Goal: Task Accomplishment & Management: Use online tool/utility

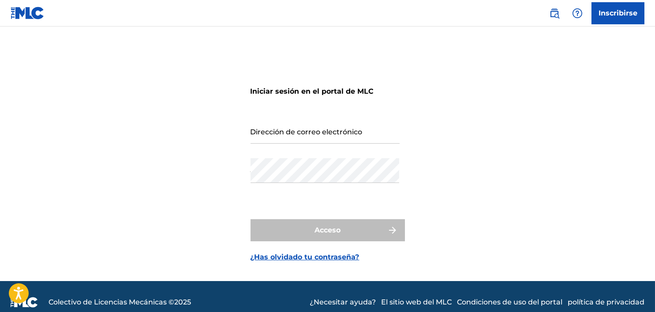
click at [287, 127] on input "Dirección de correo electrónico" at bounding box center [325, 130] width 149 height 25
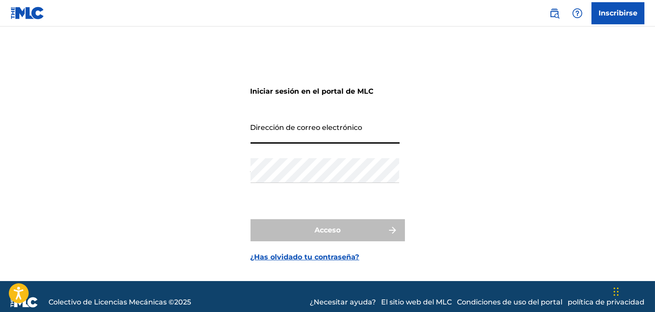
type input "[EMAIL_ADDRESS][DOMAIN_NAME]"
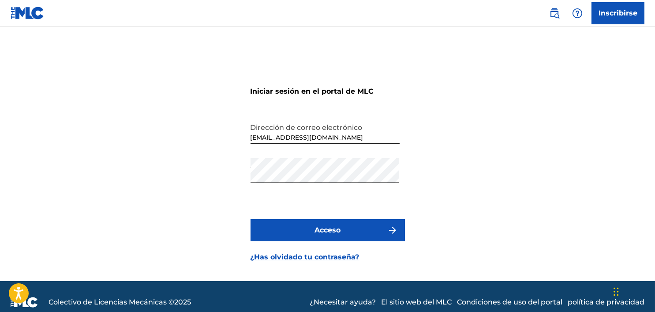
click at [318, 229] on font "Acceso" at bounding box center [328, 229] width 26 height 8
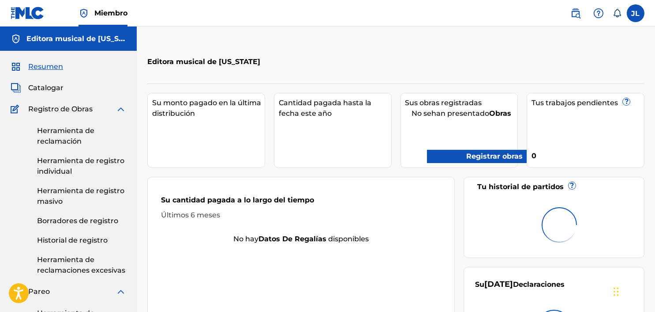
click at [318, 229] on div "Su cantidad pagada a lo largo del tiempo Últimos 6 meses" at bounding box center [301, 207] width 307 height 52
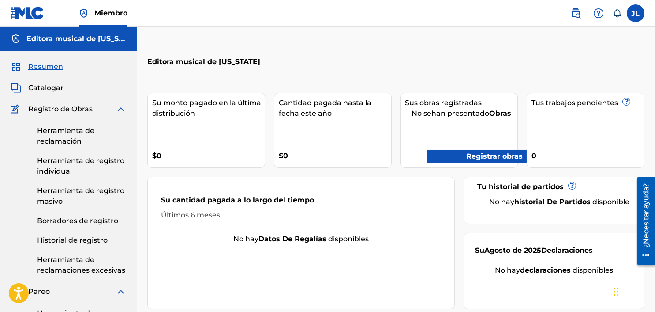
click at [459, 161] on font "Registrar obras" at bounding box center [488, 156] width 70 height 11
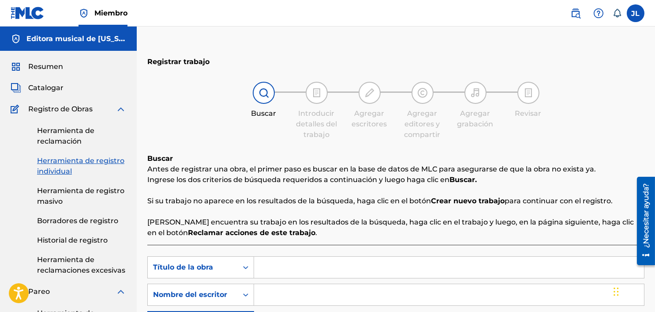
click at [285, 265] on input "Formulario de búsqueda" at bounding box center [449, 266] width 390 height 21
type input "Bumper"
click at [289, 297] on input "Formulario de búsqueda" at bounding box center [449, 294] width 390 height 21
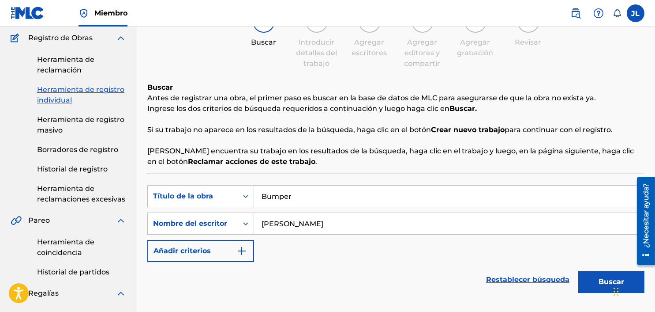
scroll to position [91, 0]
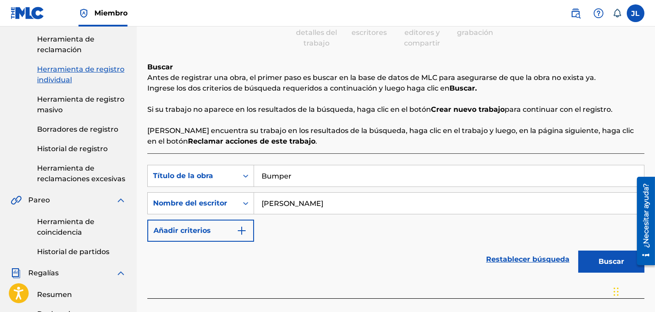
type input "[PERSON_NAME]"
click at [606, 259] on font "Buscar" at bounding box center [612, 261] width 26 height 8
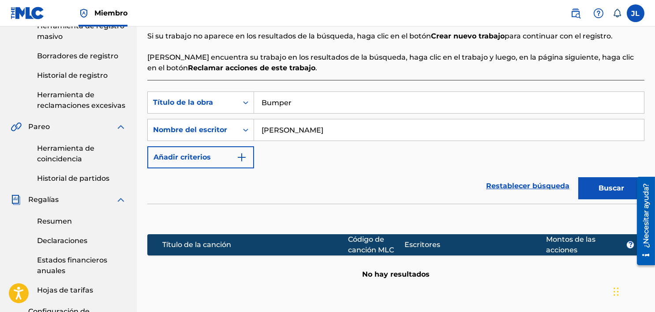
scroll to position [133, 0]
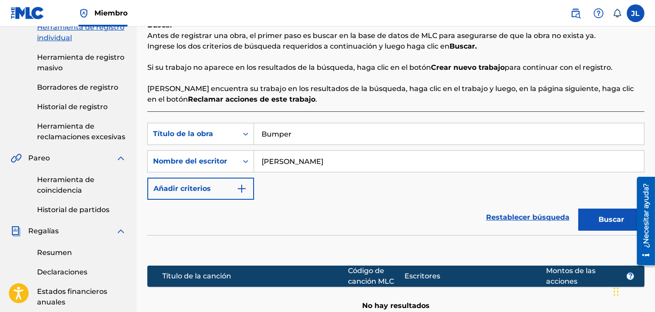
drag, startPoint x: 283, startPoint y: 149, endPoint x: 135, endPoint y: 166, distance: 149.2
click at [135, 166] on main "Editora musical de [US_STATE] Resumen Catalogar Registro de Obras Herramienta d…" at bounding box center [327, 196] width 655 height 607
type input "parachoques"
click at [579, 208] on button "Buscar" at bounding box center [612, 219] width 66 height 22
drag, startPoint x: 346, startPoint y: 153, endPoint x: 232, endPoint y: 143, distance: 114.7
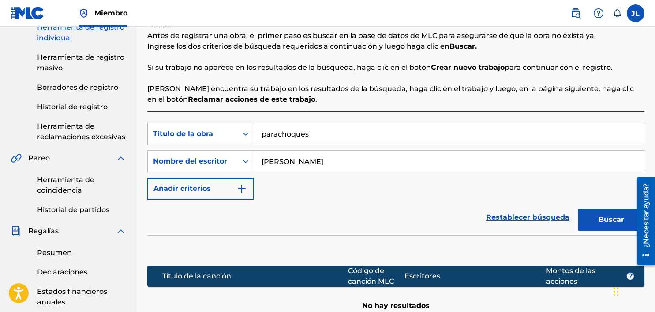
click at [232, 143] on div "Búsqueda con criterios 4ffc1fdf-2dc1-4226-ae95-d379a05d7c7b Título de la obra p…" at bounding box center [395, 161] width 497 height 77
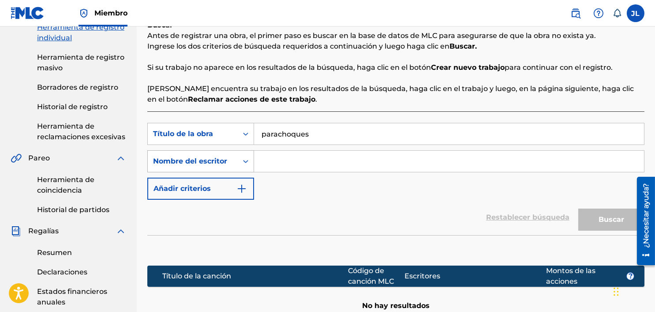
drag, startPoint x: 312, startPoint y: 140, endPoint x: 150, endPoint y: 167, distance: 164.5
click at [150, 167] on div "Búsqueda con criterios 4ffc1fdf-2dc1-4226-ae95-d379a05d7c7b Título de la obra p…" at bounding box center [395, 161] width 497 height 77
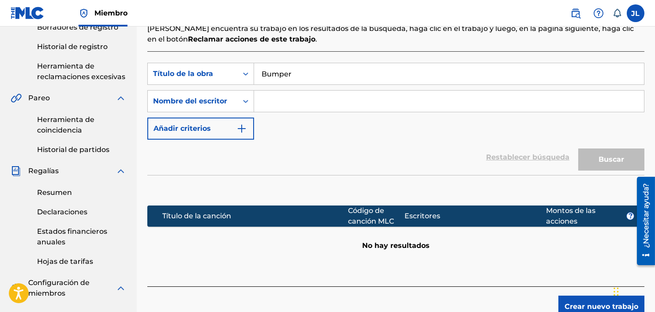
scroll to position [194, 0]
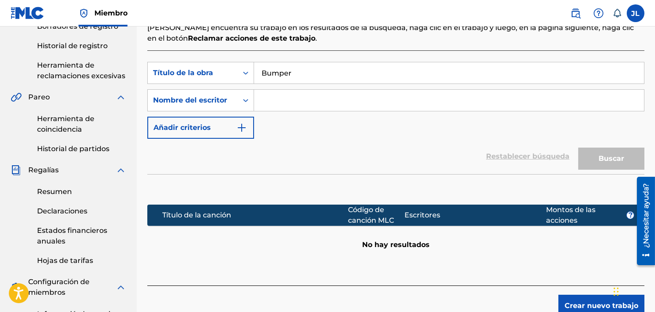
type input "Bumper"
click at [323, 100] on input "Formulario de búsqueda" at bounding box center [449, 100] width 390 height 21
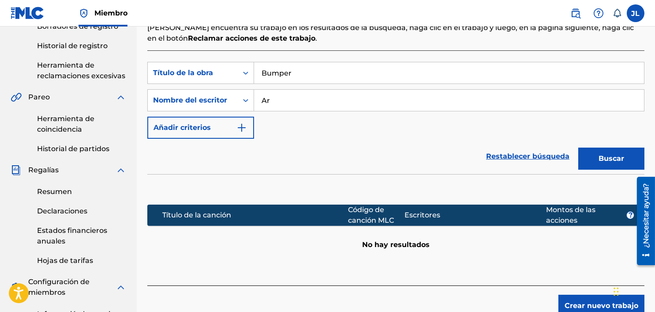
type input "A"
type input "[PERSON_NAME]"
click at [605, 152] on button "Buscar" at bounding box center [612, 158] width 66 height 22
drag, startPoint x: 374, startPoint y: 67, endPoint x: 214, endPoint y: 77, distance: 160.5
click at [214, 77] on div "Búsqueda con criterios 4ffc1fdf-2dc1-4226-ae95-d379a05d7c7b Título de la obra B…" at bounding box center [395, 73] width 497 height 22
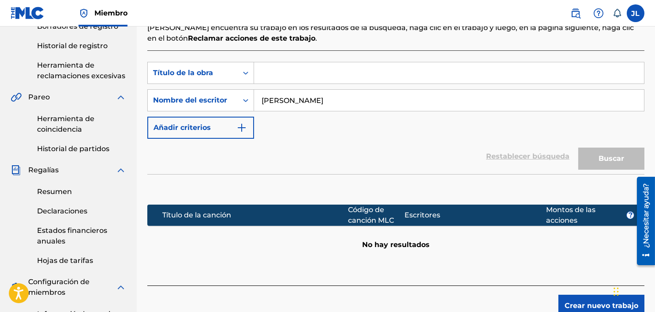
drag, startPoint x: 314, startPoint y: 101, endPoint x: 116, endPoint y: 105, distance: 198.6
click at [116, 105] on main "Editora musical de [US_STATE] Resumen Catalogar Registro de Obras Herramienta d…" at bounding box center [327, 135] width 655 height 607
type input "[PERSON_NAME]"
drag, startPoint x: 654, startPoint y: 162, endPoint x: 658, endPoint y: 147, distance: 15.8
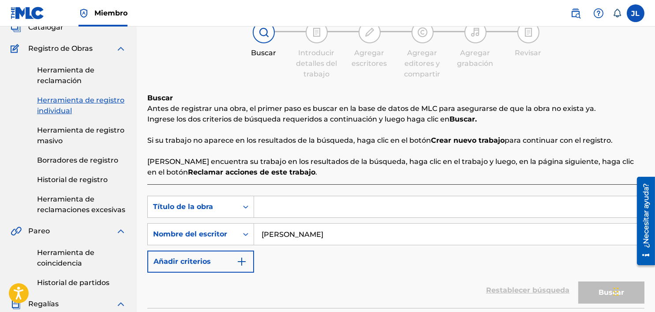
scroll to position [55, 0]
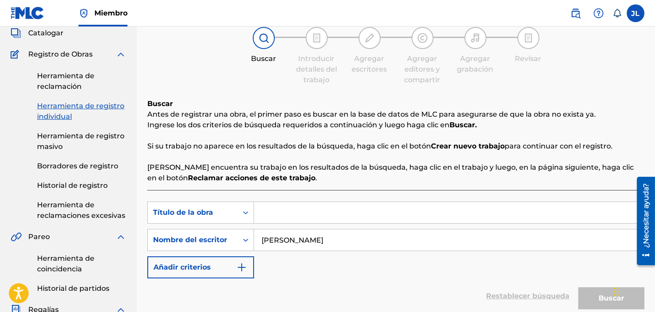
click at [53, 86] on font "Herramienta de reclamación" at bounding box center [65, 80] width 57 height 19
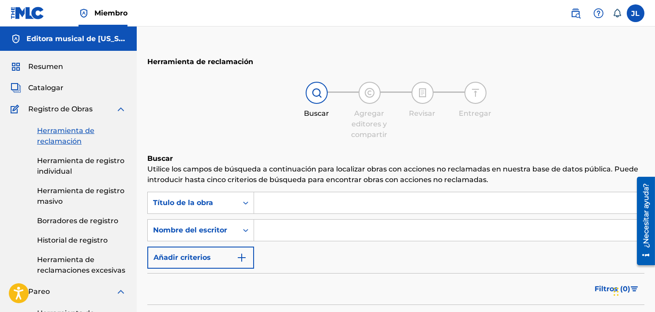
click at [339, 210] on input "Formulario de búsqueda" at bounding box center [449, 202] width 390 height 21
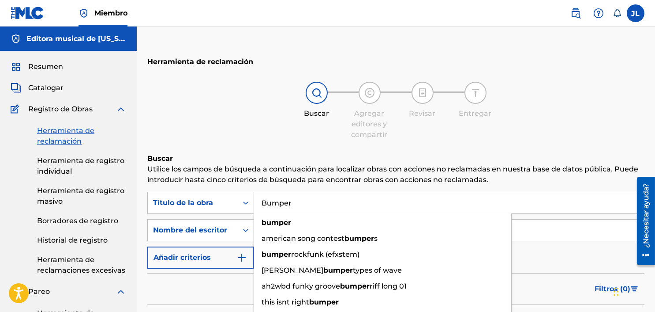
type input "Bumper"
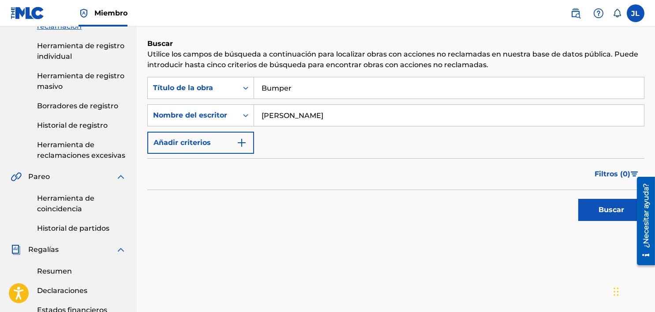
scroll to position [121, 0]
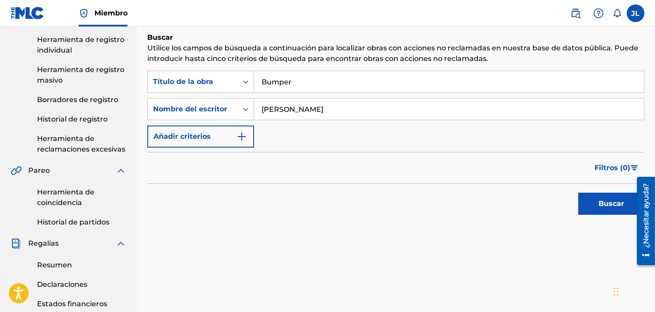
type input "[PERSON_NAME]"
click at [606, 200] on font "Buscar" at bounding box center [612, 203] width 26 height 8
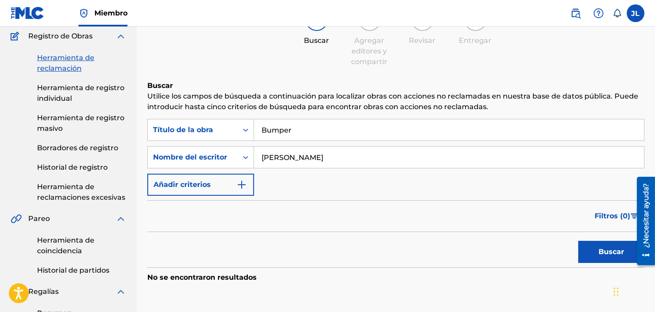
scroll to position [71, 0]
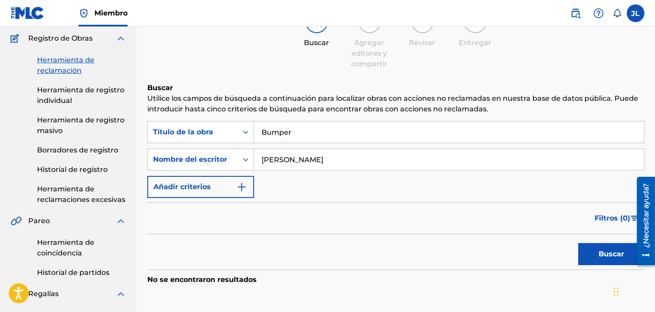
drag, startPoint x: 311, startPoint y: 126, endPoint x: 123, endPoint y: 159, distance: 191.0
click at [123, 159] on main "Editora musical de [US_STATE] Resumen Catalogar Registro de Obras Herramienta d…" at bounding box center [327, 259] width 655 height 607
click at [591, 257] on button "Buscar" at bounding box center [612, 254] width 66 height 22
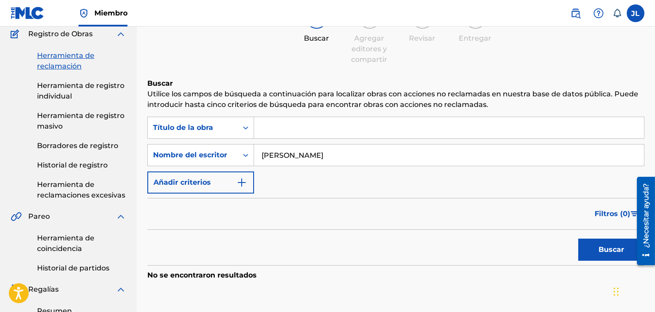
drag, startPoint x: 357, startPoint y: 152, endPoint x: 170, endPoint y: 241, distance: 206.5
click at [170, 241] on form "Búsqueda con criterios841ad753-8559-47c1-87e0-729ee5e49f25 Título de la obra Bú…" at bounding box center [395, 190] width 497 height 148
type input "[PERSON_NAME]"
click at [602, 247] on font "Buscar" at bounding box center [612, 249] width 26 height 8
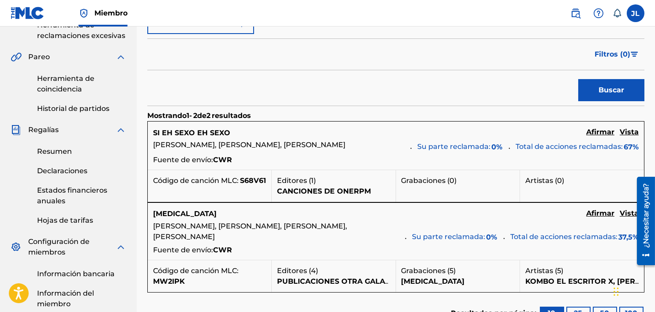
scroll to position [235, 0]
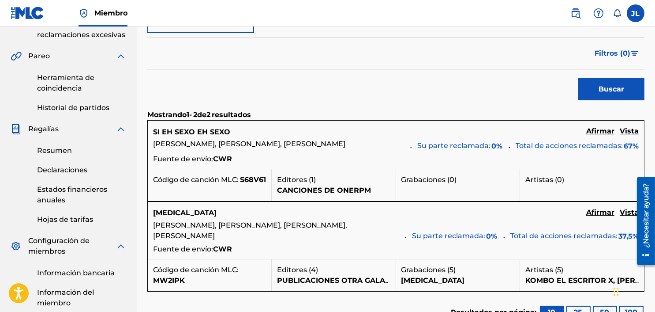
click at [603, 131] on font "Afirmar" at bounding box center [600, 131] width 28 height 8
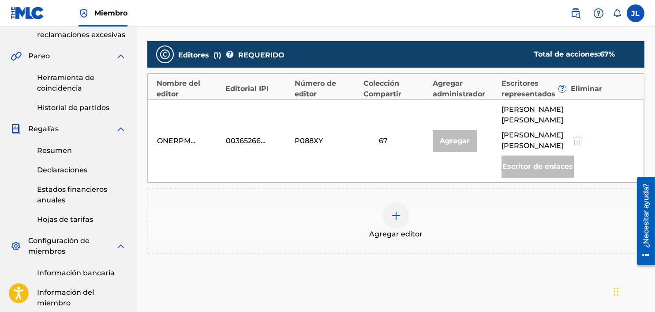
click at [398, 210] on div at bounding box center [396, 215] width 26 height 26
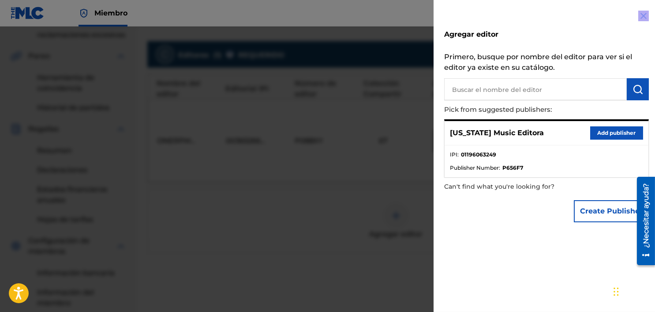
click at [398, 210] on div at bounding box center [327, 182] width 655 height 312
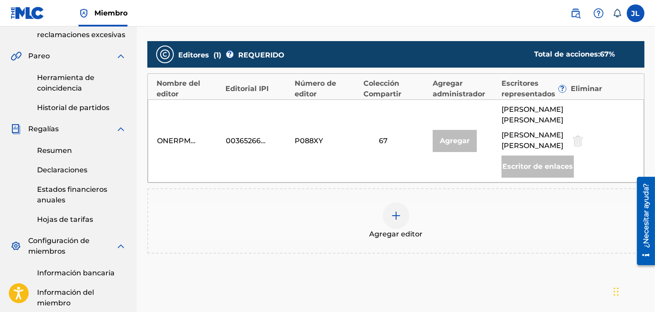
click at [399, 211] on div at bounding box center [396, 215] width 26 height 26
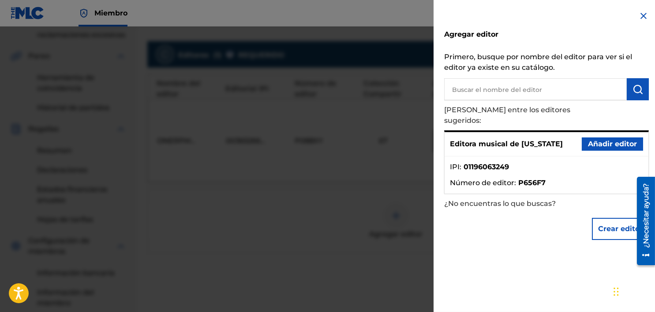
click at [616, 139] on font "Añadir editor" at bounding box center [612, 143] width 49 height 8
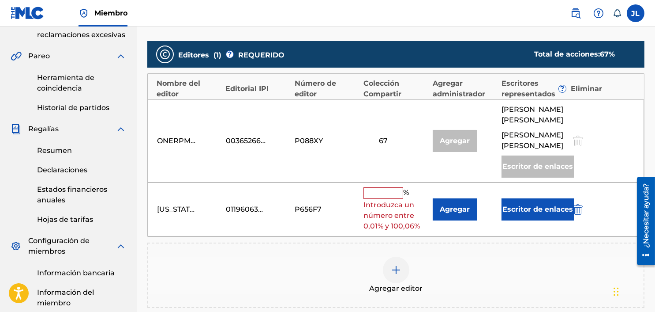
click at [367, 200] on font "Introduzca un número entre 0,01% y 100,06%" at bounding box center [392, 215] width 56 height 30
click at [374, 187] on input "text" at bounding box center [384, 192] width 40 height 11
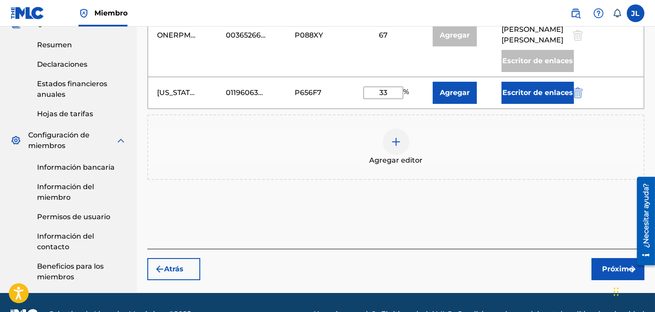
scroll to position [355, 0]
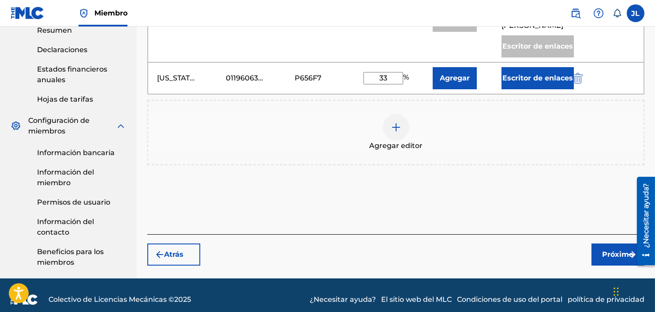
type input "33"
click at [607, 250] on font "Próximo" at bounding box center [618, 254] width 31 height 8
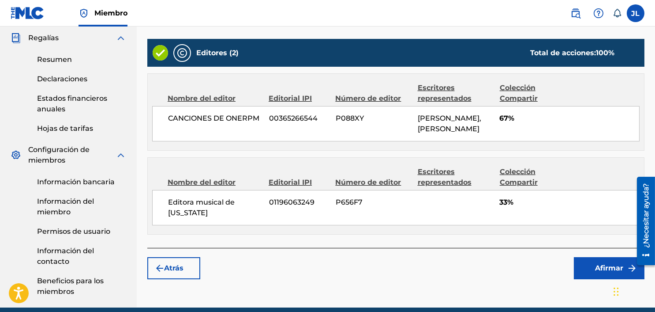
scroll to position [364, 0]
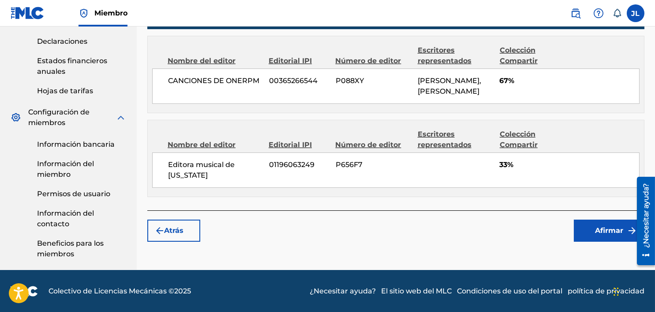
click at [609, 228] on font "Afirmar" at bounding box center [609, 230] width 28 height 8
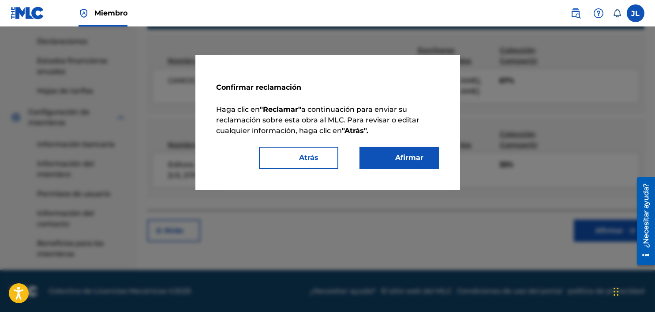
click at [375, 156] on button "Afirmar" at bounding box center [399, 158] width 79 height 22
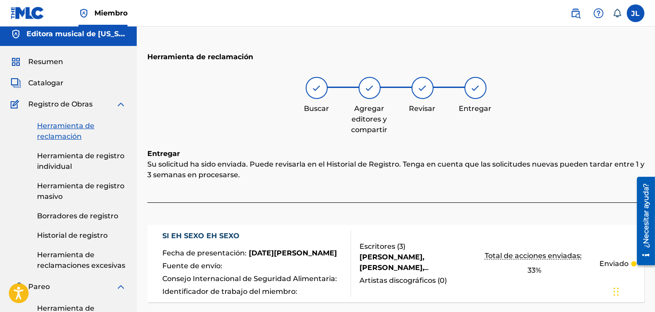
scroll to position [3, 0]
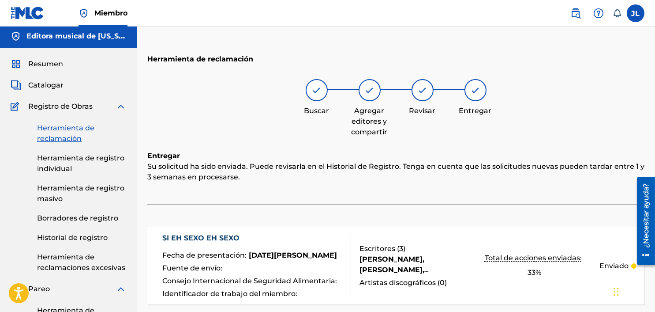
click at [55, 142] on font "Herramienta de reclamación" at bounding box center [65, 133] width 57 height 19
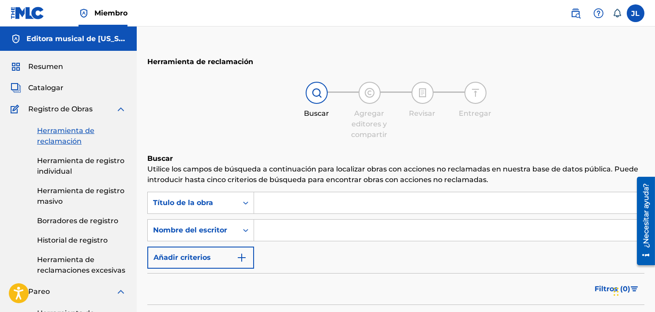
click at [279, 233] on input "Formulario de búsqueda" at bounding box center [449, 229] width 390 height 21
click at [369, 230] on input "[PERSON_NAME]" at bounding box center [449, 229] width 390 height 21
click at [365, 229] on input "[PERSON_NAME]" at bounding box center [449, 229] width 390 height 21
click at [371, 232] on input "[PERSON_NAME]" at bounding box center [449, 229] width 390 height 21
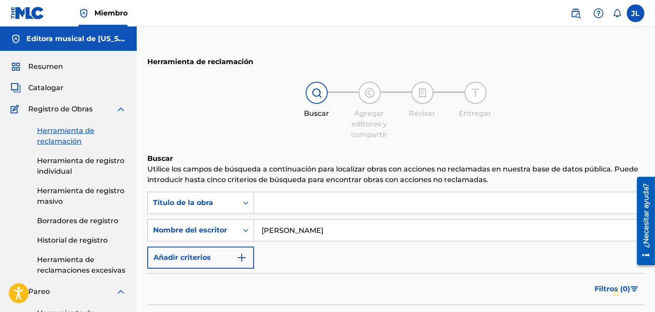
click at [372, 233] on input "[PERSON_NAME]" at bounding box center [449, 229] width 390 height 21
click at [370, 233] on input "[PERSON_NAME]" at bounding box center [449, 229] width 390 height 21
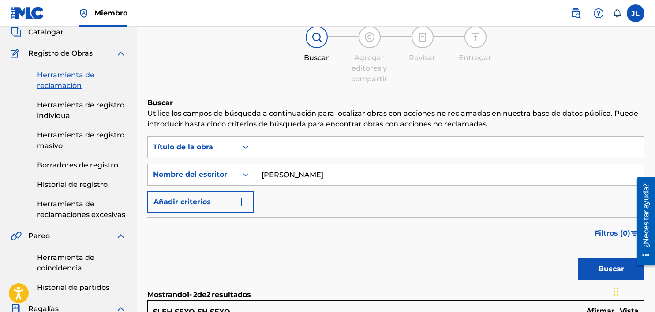
scroll to position [131, 0]
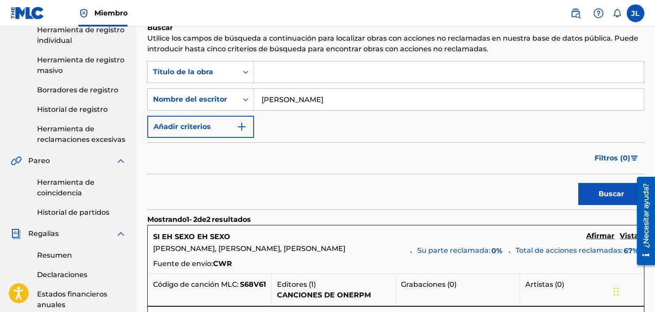
click at [590, 189] on button "Buscar" at bounding box center [612, 194] width 66 height 22
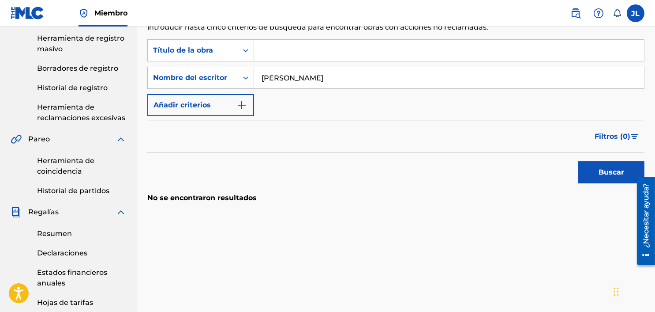
scroll to position [151, 0]
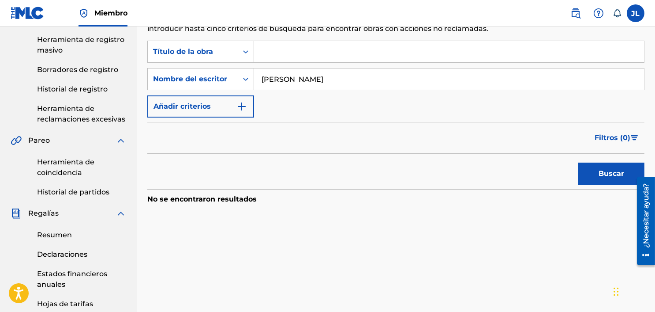
click at [353, 83] on input "[PERSON_NAME]" at bounding box center [449, 78] width 390 height 21
click at [357, 79] on input "[PERSON_NAME]" at bounding box center [449, 78] width 390 height 21
click at [357, 78] on input "[PERSON_NAME]" at bounding box center [449, 78] width 390 height 21
click at [361, 80] on input "[PERSON_NAME]" at bounding box center [449, 78] width 390 height 21
click at [366, 80] on input "[PERSON_NAME]" at bounding box center [449, 78] width 390 height 21
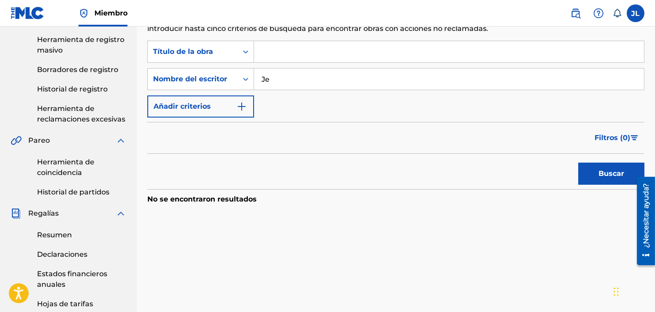
type input "J"
click at [591, 173] on button "Buscar" at bounding box center [612, 173] width 66 height 22
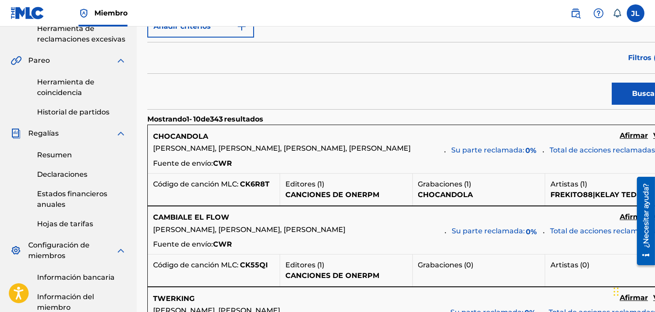
scroll to position [0, 0]
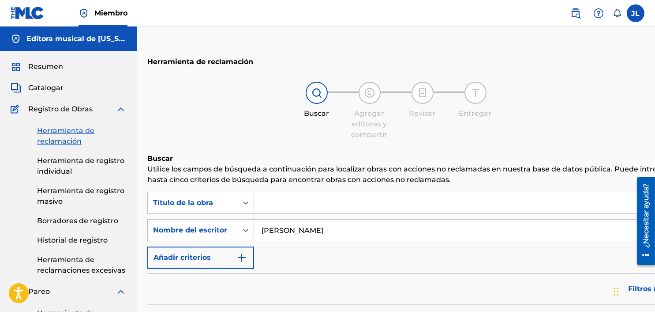
click at [341, 233] on input "[PERSON_NAME]" at bounding box center [466, 229] width 424 height 21
click at [345, 229] on input "[PERSON_NAME]" at bounding box center [466, 229] width 424 height 21
click at [338, 226] on input "[PERSON_NAME]" at bounding box center [466, 229] width 424 height 21
type input "J"
click at [359, 200] on input "Formulario de búsqueda" at bounding box center [466, 202] width 424 height 21
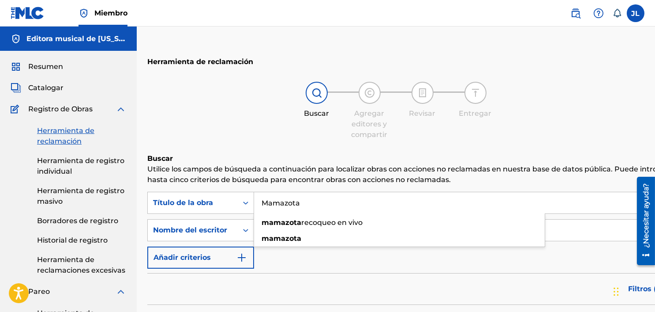
type input "Mamazota"
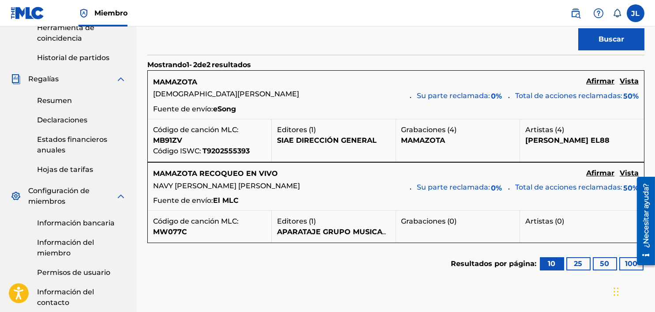
scroll to position [288, 0]
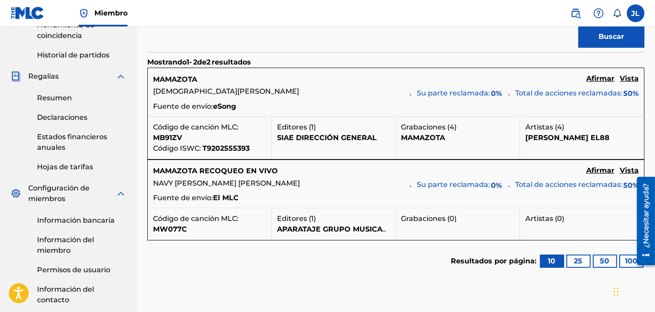
click at [622, 171] on font "Vista" at bounding box center [629, 170] width 19 height 8
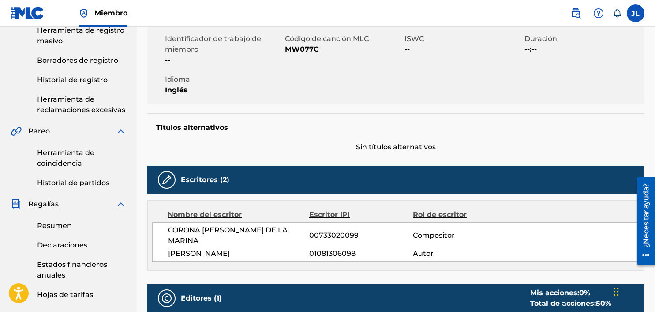
scroll to position [162, 0]
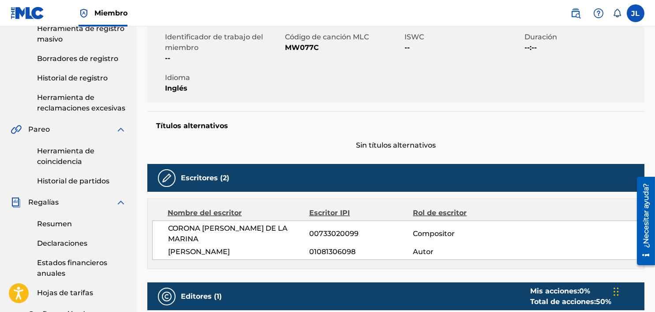
drag, startPoint x: 256, startPoint y: 244, endPoint x: 166, endPoint y: 244, distance: 90.0
click at [166, 244] on div "[PERSON_NAME] DE LA MARINA 00733020099 Compositor [PERSON_NAME] 01081306098 Aut…" at bounding box center [396, 239] width 488 height 39
copy font "[PERSON_NAME]"
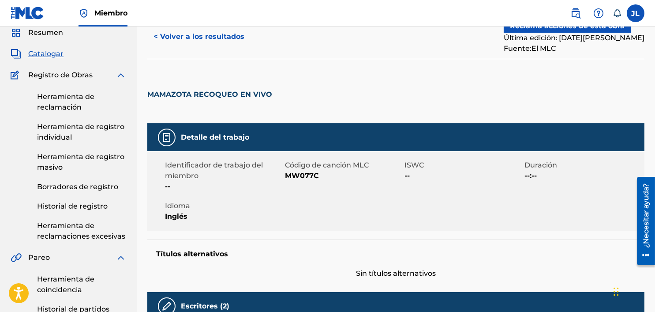
scroll to position [0, 0]
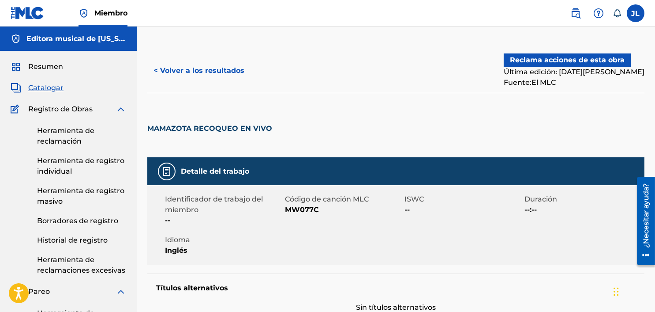
click at [61, 132] on font "Herramienta de reclamación" at bounding box center [65, 135] width 57 height 19
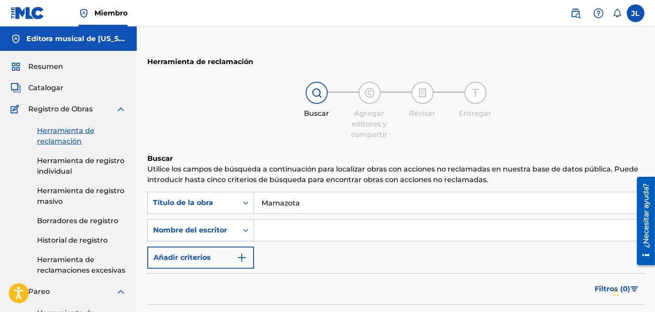
click at [331, 204] on input "Mamazota" at bounding box center [449, 202] width 390 height 21
type input "M"
click at [500, 230] on input "Formulario de búsqueda" at bounding box center [449, 229] width 390 height 21
paste input "[PERSON_NAME]"
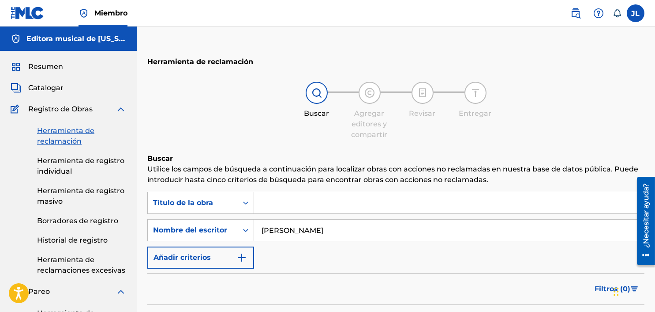
type input "[PERSON_NAME]"
click at [267, 199] on input "Formulario de búsqueda" at bounding box center [449, 202] width 390 height 21
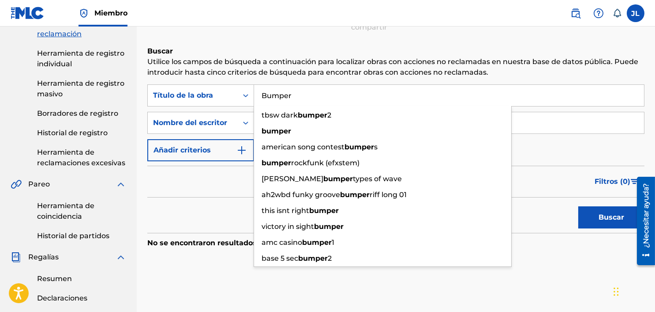
scroll to position [109, 0]
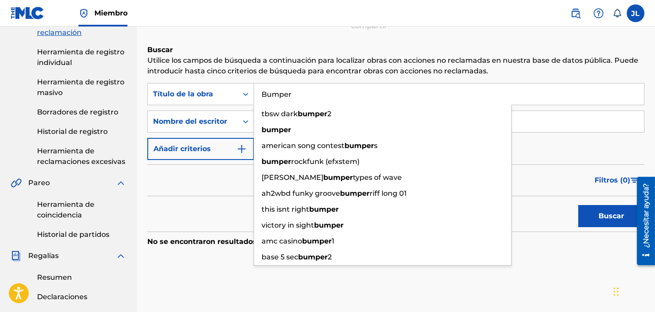
click at [599, 216] on font "Buscar" at bounding box center [612, 215] width 26 height 8
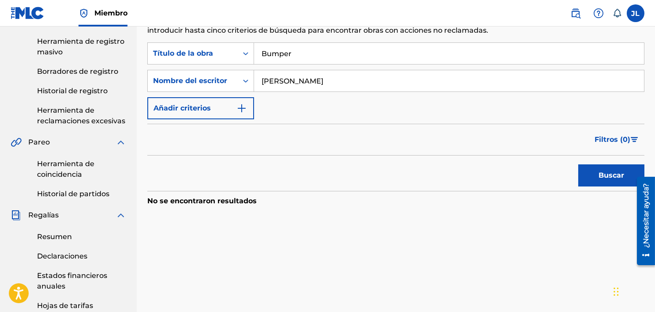
scroll to position [152, 0]
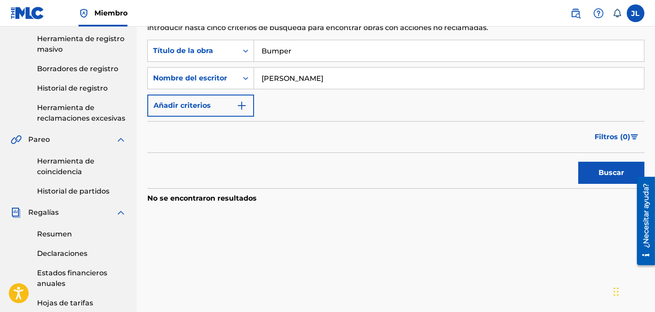
click at [609, 164] on button "Buscar" at bounding box center [612, 173] width 66 height 22
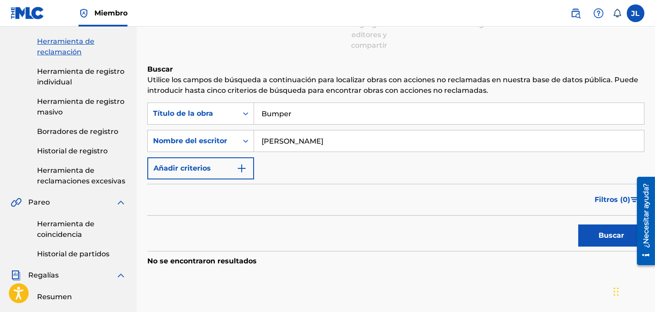
scroll to position [0, 0]
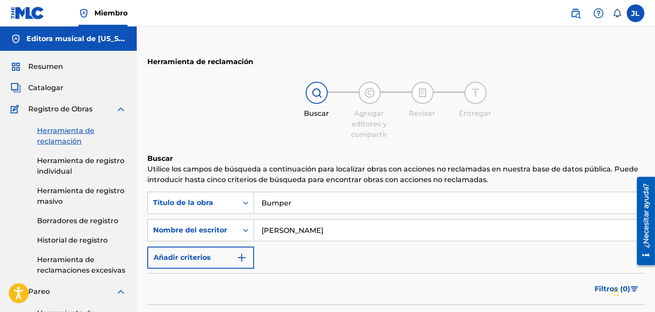
click at [312, 206] on input "Bumper" at bounding box center [449, 202] width 390 height 21
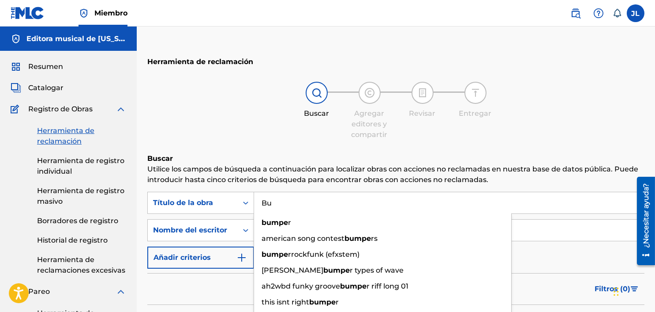
type input "B"
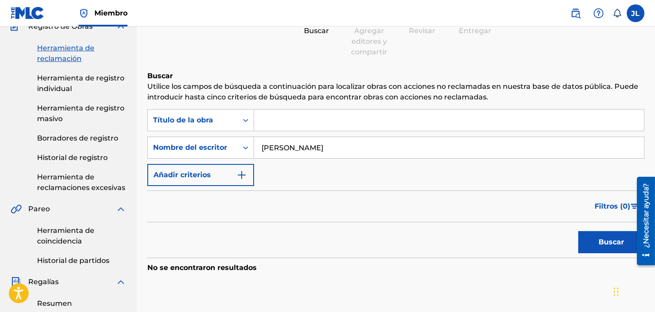
scroll to position [88, 0]
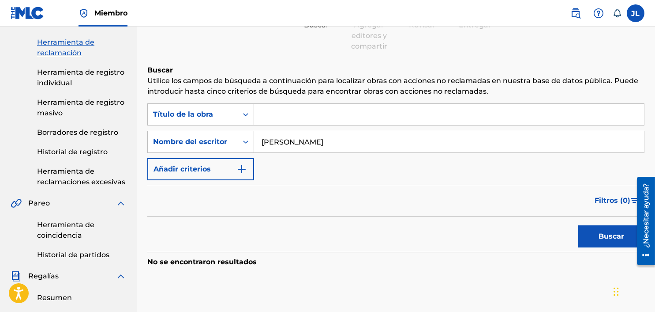
click at [591, 238] on button "Buscar" at bounding box center [612, 236] width 66 height 22
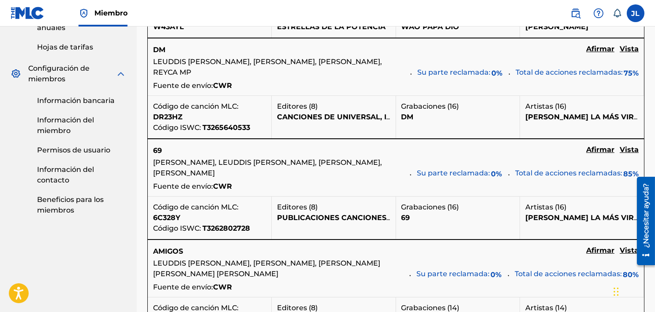
scroll to position [422, 0]
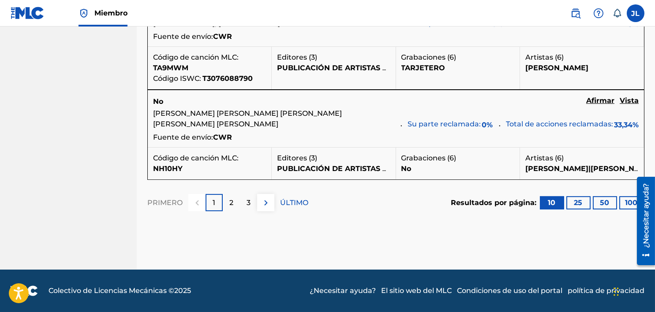
click at [229, 210] on div "2" at bounding box center [231, 202] width 17 height 17
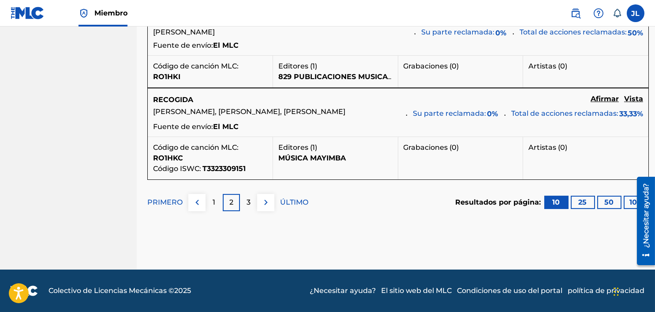
click at [242, 201] on div "3" at bounding box center [248, 202] width 17 height 17
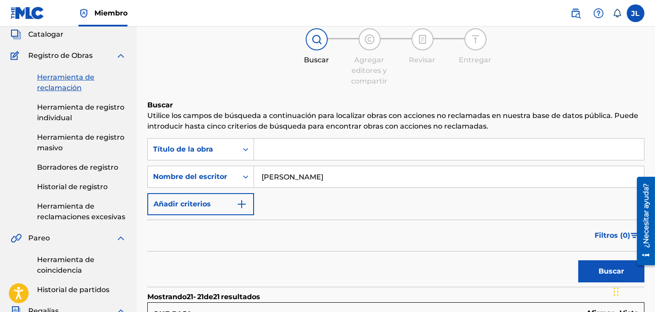
scroll to position [0, 0]
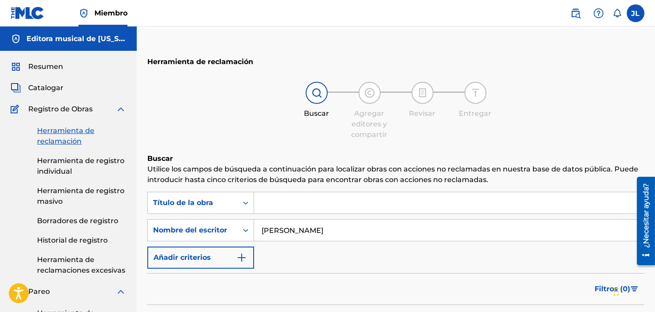
click at [35, 18] on img at bounding box center [28, 13] width 34 height 13
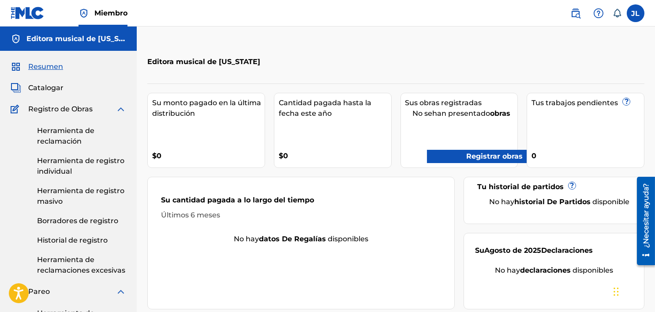
click at [632, 6] on label at bounding box center [636, 13] width 18 height 18
click at [636, 13] on input "[PERSON_NAME] [EMAIL_ADDRESS][DOMAIN_NAME] Preferencias de notificación Perfil …" at bounding box center [636, 13] width 0 height 0
click at [67, 139] on font "Herramienta de reclamación" at bounding box center [65, 135] width 57 height 19
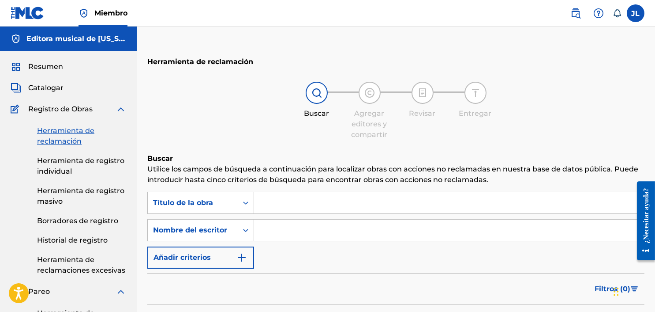
click at [314, 207] on input "Formulario de búsqueda" at bounding box center [449, 202] width 390 height 21
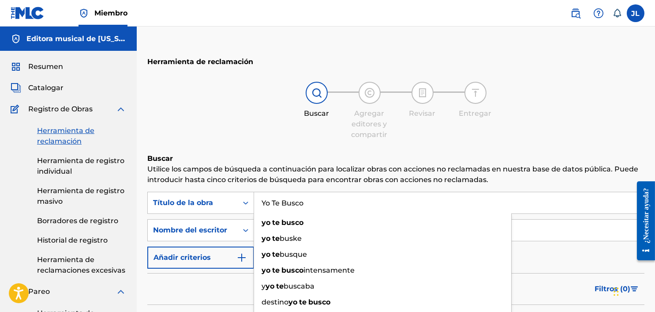
type input "Yo Te Busco"
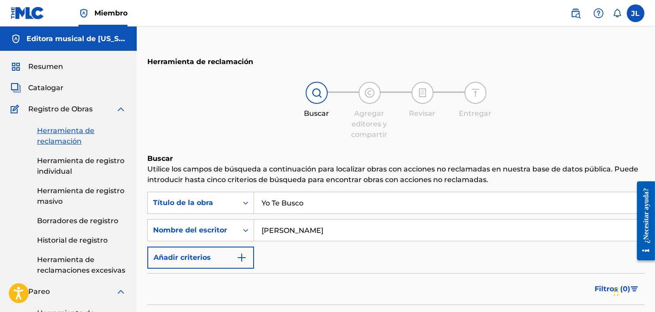
type input "Enmanuel Garcia"
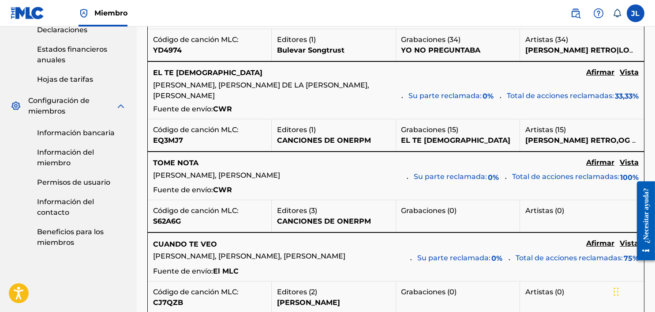
scroll to position [382, 0]
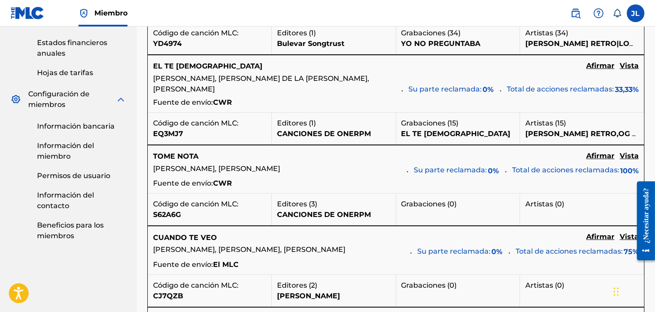
click at [626, 70] on font "Vista" at bounding box center [629, 65] width 19 height 8
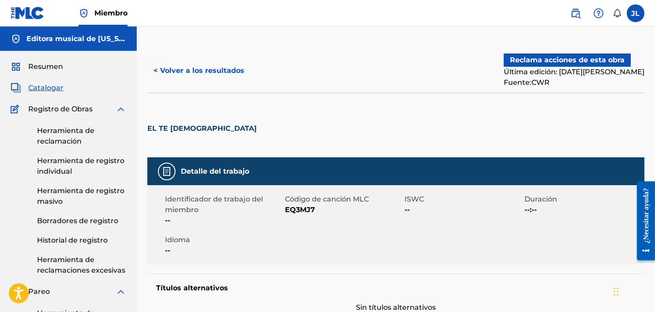
click at [157, 73] on font "< Volver a los resultados" at bounding box center [199, 70] width 91 height 8
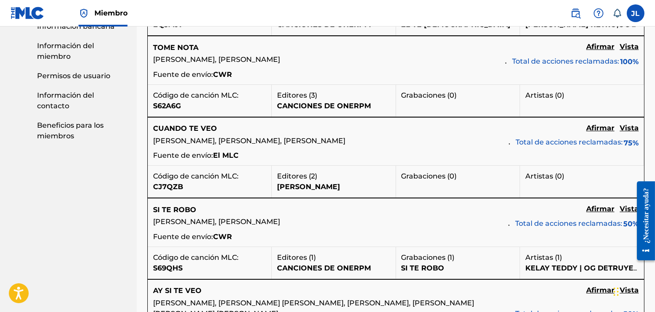
scroll to position [482, 0]
click at [628, 126] on font "Vista" at bounding box center [629, 127] width 19 height 8
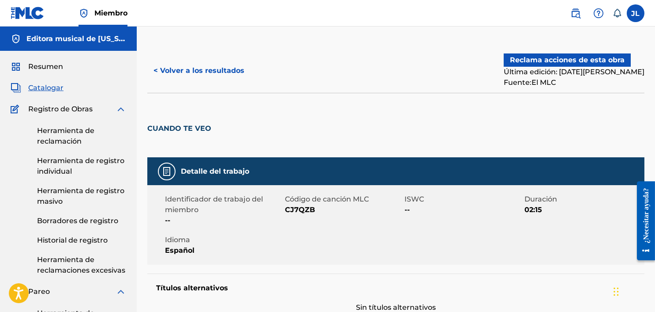
click at [159, 66] on button "< Volver a los resultados" at bounding box center [198, 71] width 103 height 22
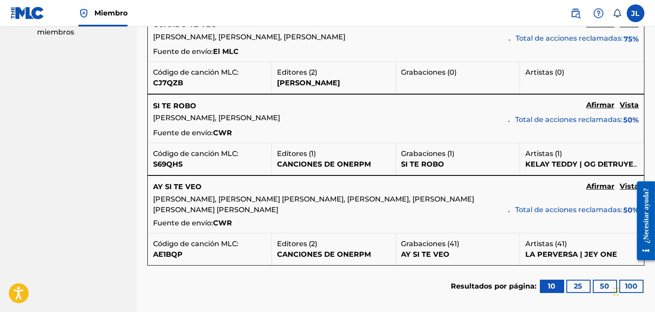
scroll to position [596, 0]
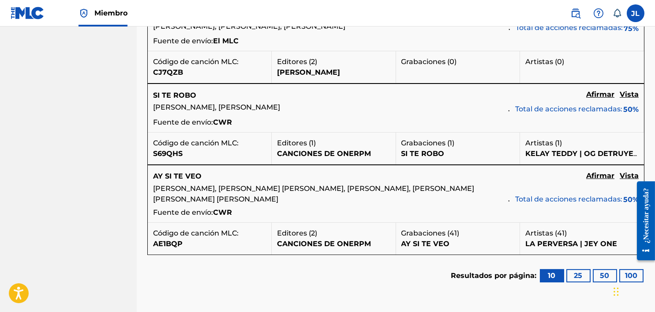
click at [626, 176] on font "Vista" at bounding box center [629, 175] width 19 height 8
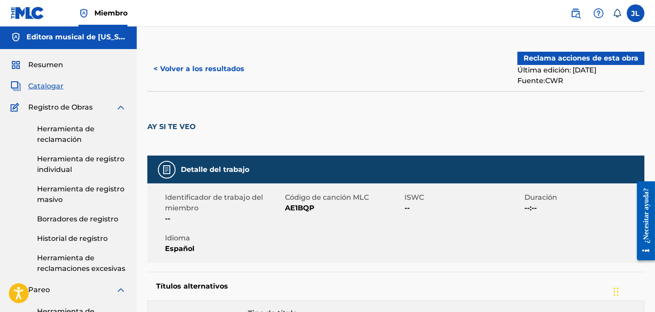
scroll to position [0, 0]
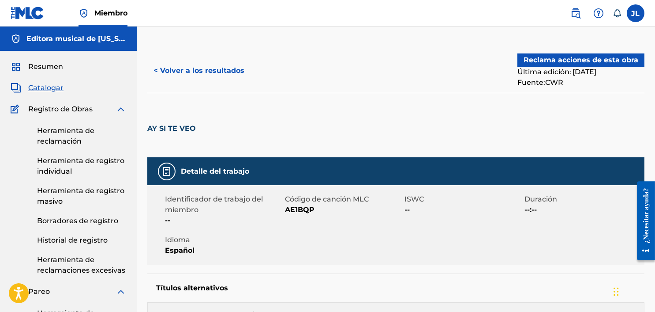
click at [60, 140] on font "Herramienta de reclamación" at bounding box center [65, 135] width 57 height 19
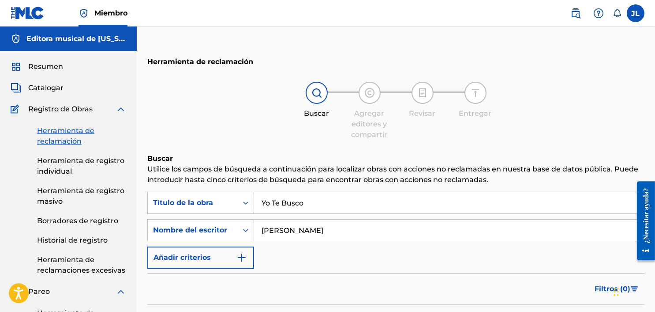
click at [325, 204] on input "Yo Te Busco" at bounding box center [449, 202] width 390 height 21
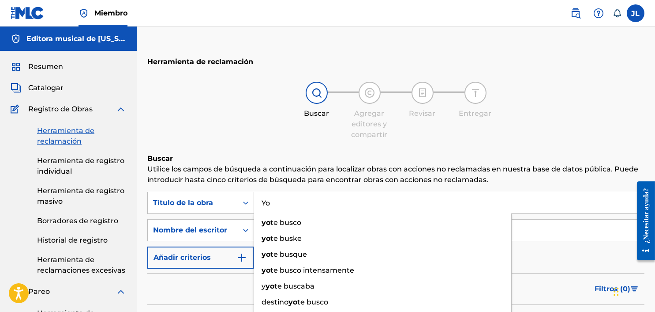
type input "Y"
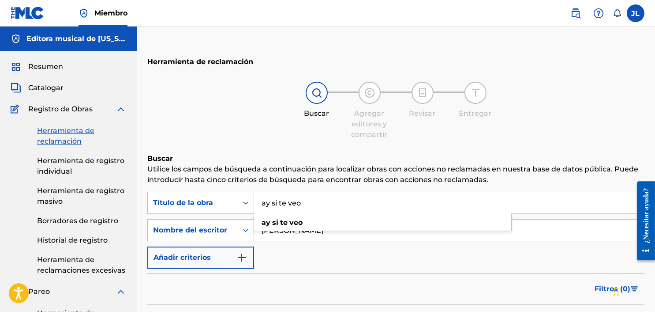
type input "ay si te veo"
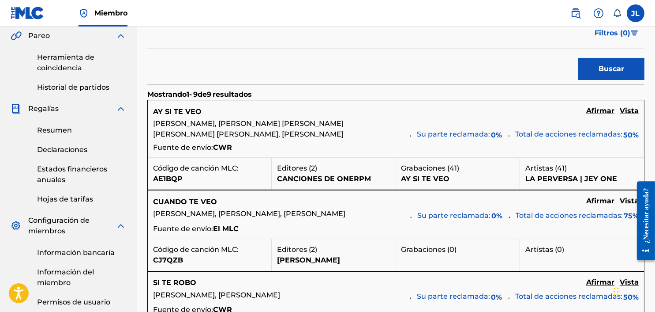
scroll to position [256, 0]
click at [626, 107] on font "Vista" at bounding box center [629, 110] width 19 height 8
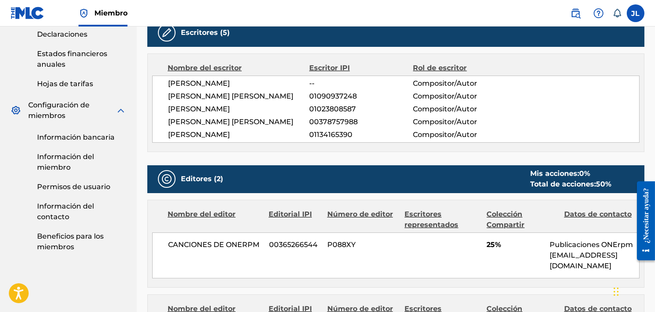
scroll to position [372, 0]
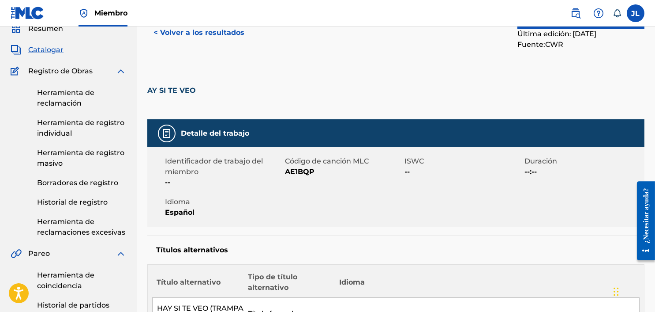
click at [172, 36] on font "< Volver a los resultados" at bounding box center [199, 32] width 91 height 8
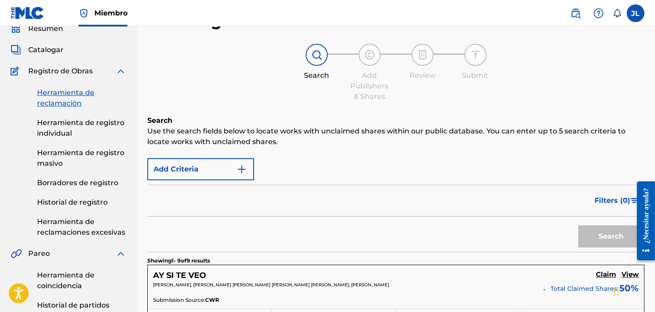
scroll to position [256, 0]
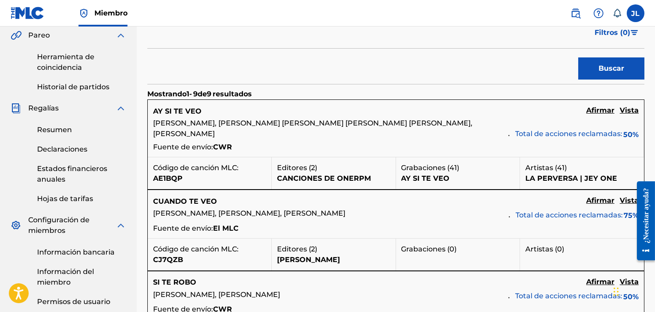
click at [598, 113] on font "Afirmar" at bounding box center [600, 110] width 28 height 8
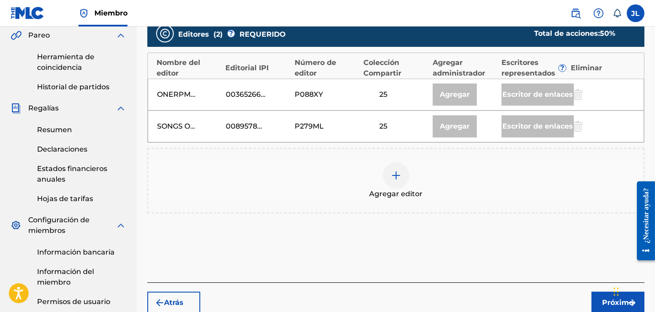
click at [389, 183] on div at bounding box center [396, 175] width 26 height 26
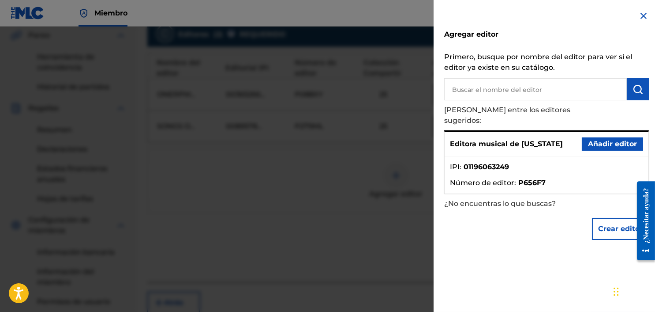
click at [641, 15] on img at bounding box center [644, 16] width 11 height 11
